Goal: Contribute content: Add original content to the website for others to see

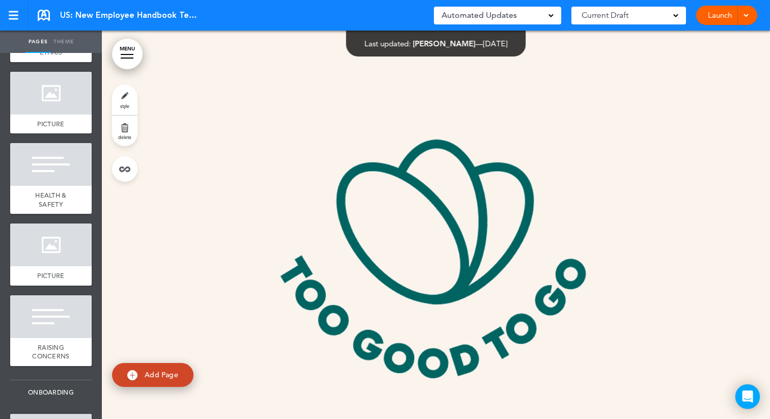
scroll to position [560, 0]
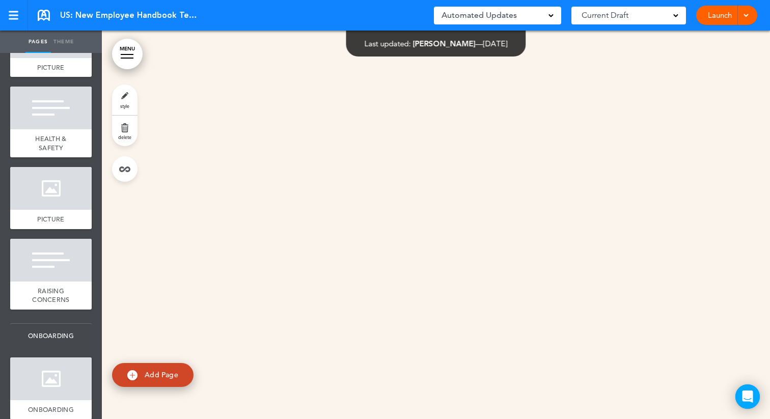
click at [745, 19] on div at bounding box center [744, 15] width 10 height 19
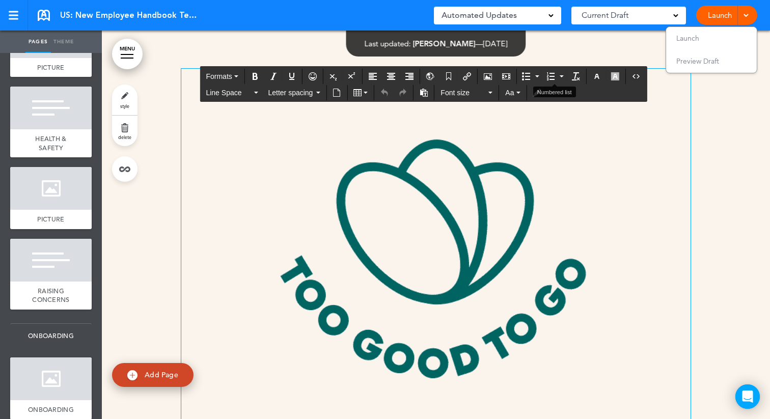
click at [563, 73] on div "MENU Formats Line Space Letter spacing Font size Aa Cancel Reorder ? Move or re…" at bounding box center [436, 225] width 668 height 388
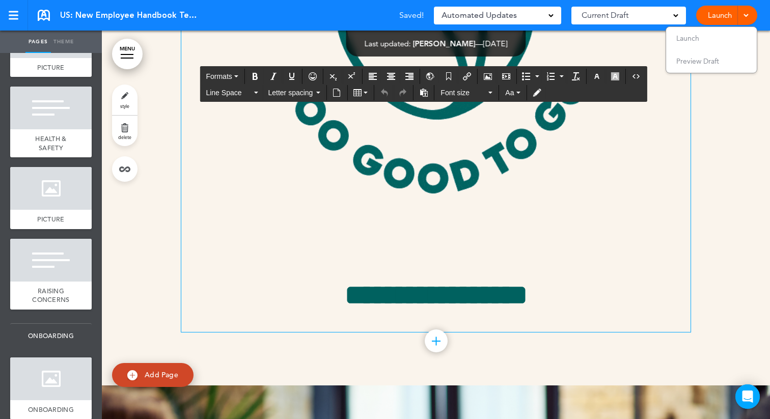
scroll to position [2481, 0]
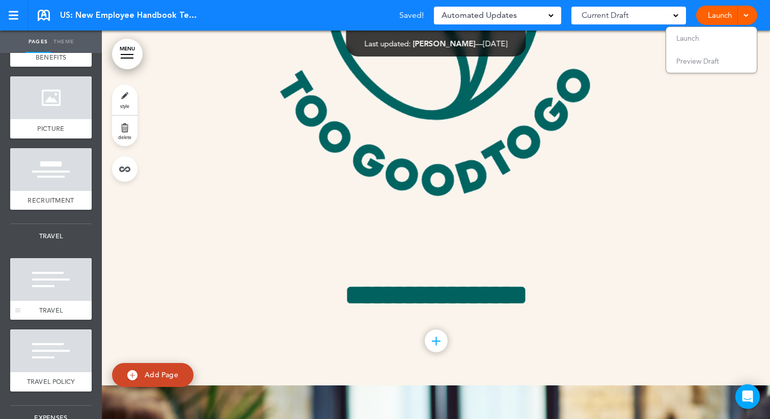
click at [77, 278] on div at bounding box center [50, 279] width 81 height 43
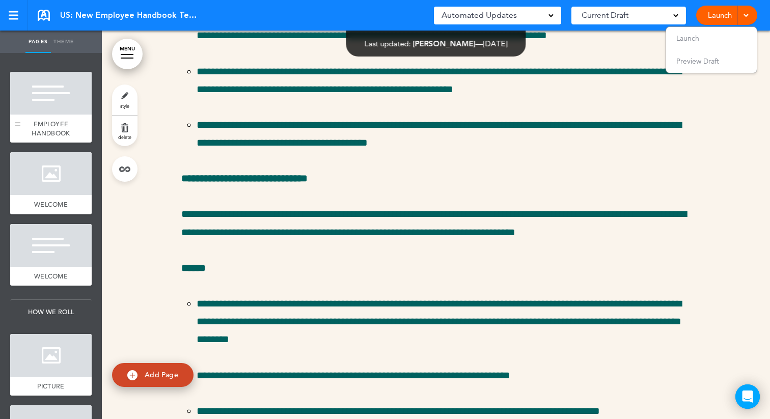
click at [45, 103] on div at bounding box center [50, 93] width 81 height 43
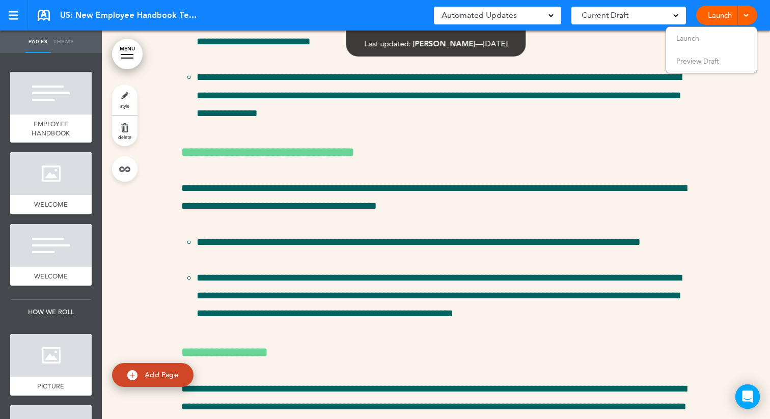
scroll to position [54972, 0]
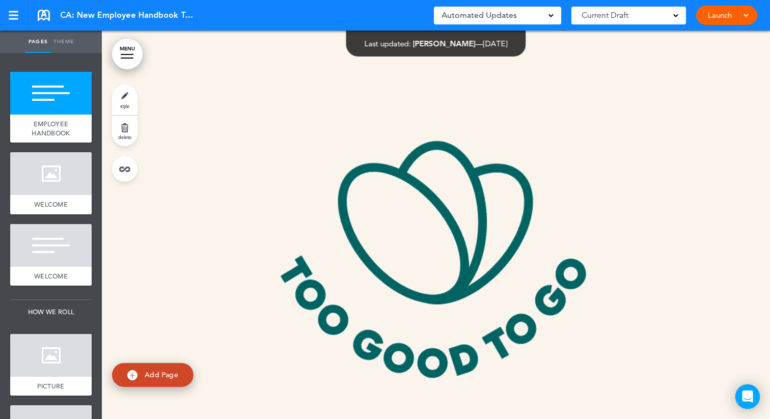
scroll to position [2481, 0]
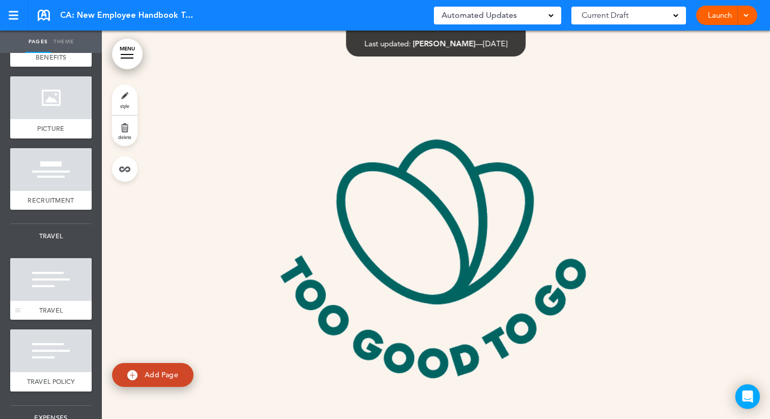
click at [50, 273] on div at bounding box center [50, 279] width 81 height 43
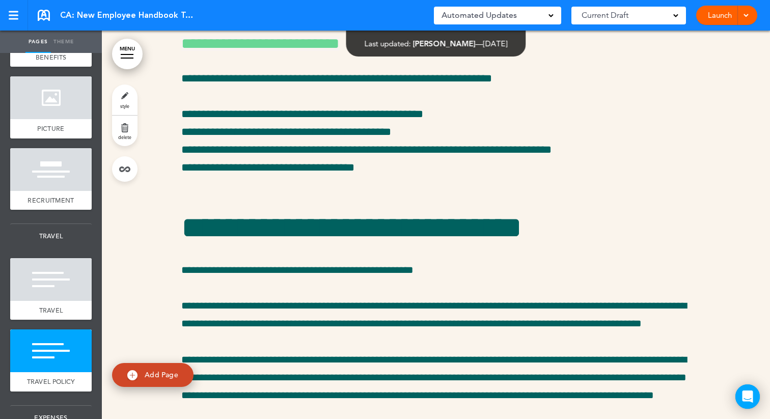
scroll to position [26988, 0]
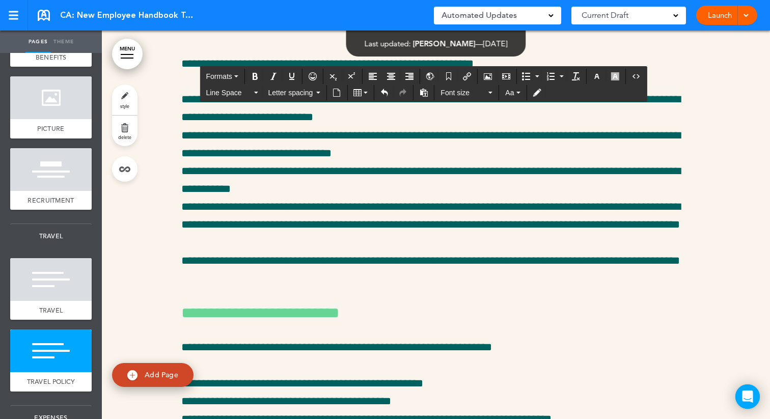
drag, startPoint x: 327, startPoint y: 314, endPoint x: 188, endPoint y: 310, distance: 138.5
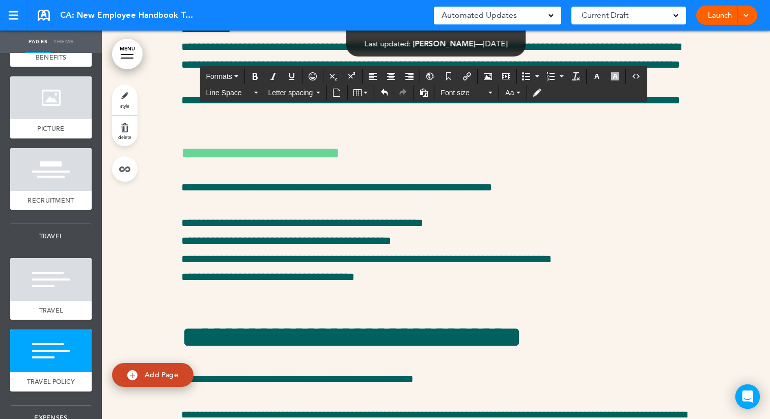
scroll to position [27110, 0]
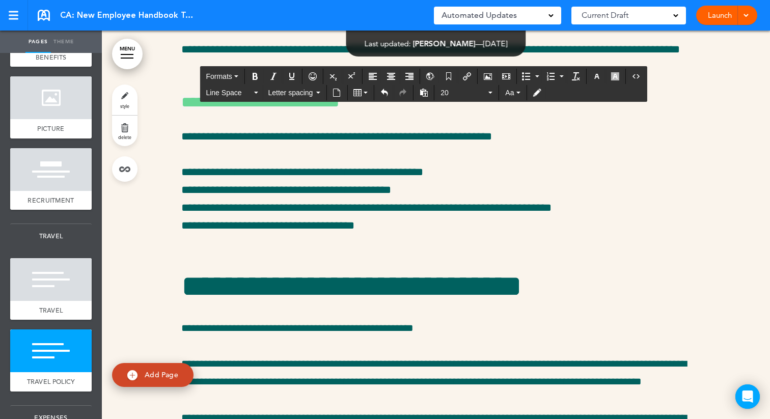
drag, startPoint x: 276, startPoint y: 294, endPoint x: 178, endPoint y: 144, distance: 179.9
click at [480, 90] on span "20" at bounding box center [463, 93] width 46 height 10
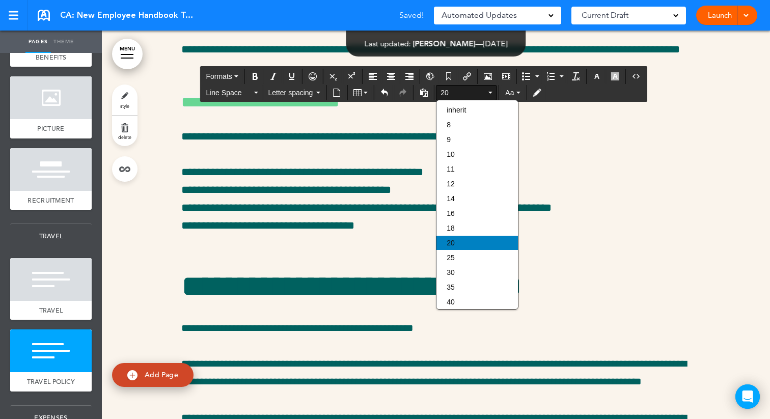
click at [451, 246] on span "20" at bounding box center [450, 243] width 8 height 8
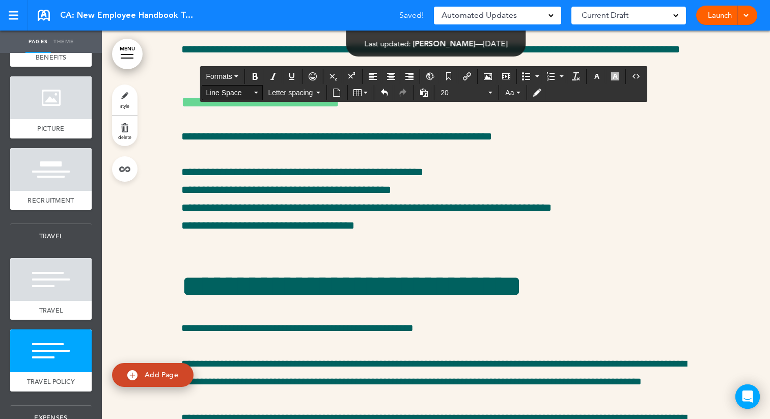
click at [231, 94] on span "Line Space" at bounding box center [229, 93] width 46 height 10
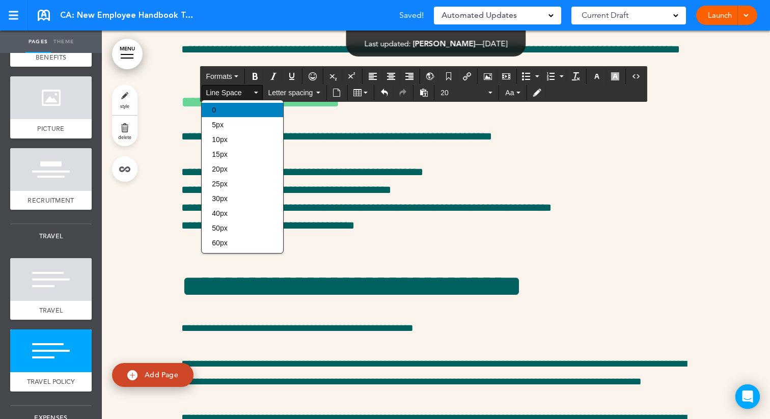
click at [226, 112] on div "0" at bounding box center [242, 110] width 81 height 14
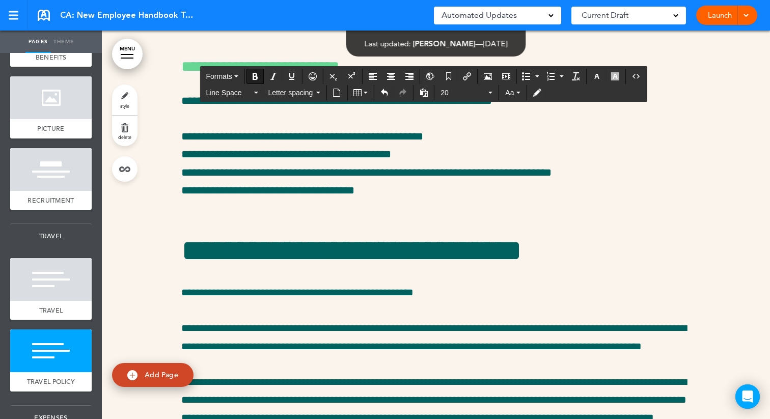
drag, startPoint x: 290, startPoint y: 281, endPoint x: 174, endPoint y: 259, distance: 118.2
click at [254, 76] on icon "Bold" at bounding box center [255, 76] width 8 height 8
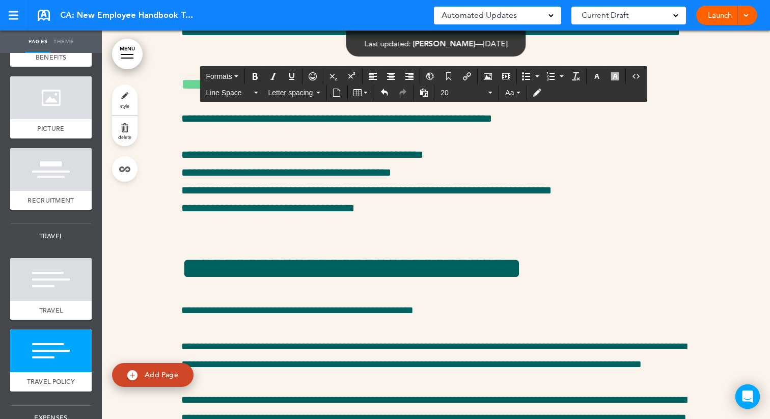
drag, startPoint x: 244, startPoint y: 239, endPoint x: 171, endPoint y: 174, distance: 98.1
click at [613, 79] on icon "button" at bounding box center [615, 76] width 8 height 8
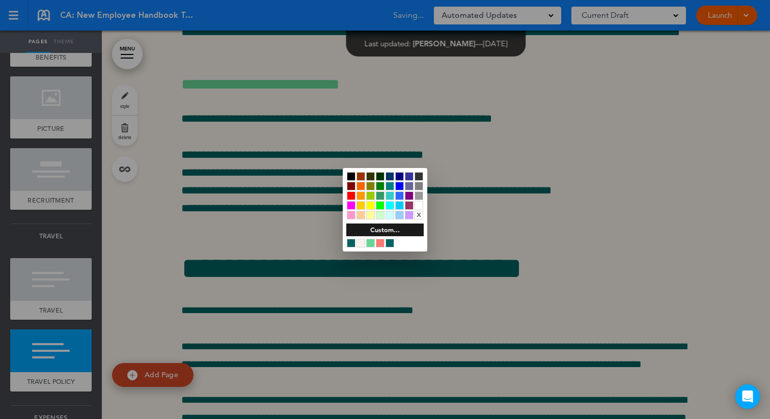
click at [367, 204] on div at bounding box center [370, 205] width 9 height 9
click at [460, 149] on div at bounding box center [385, 209] width 770 height 419
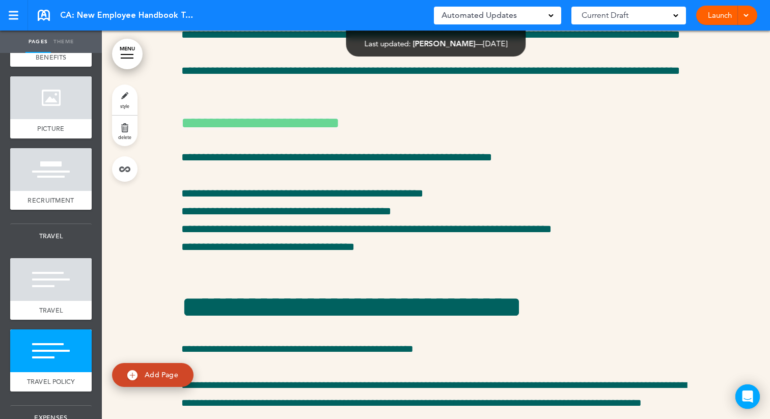
scroll to position [27078, 0]
